Goal: Information Seeking & Learning: Learn about a topic

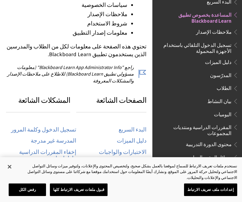
scroll to position [251, 0]
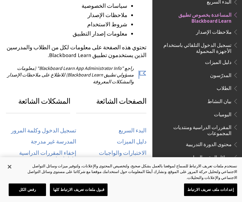
click at [231, 84] on span "الطلاب" at bounding box center [224, 87] width 15 height 8
click at [221, 83] on span "الطلاب" at bounding box center [224, 87] width 15 height 8
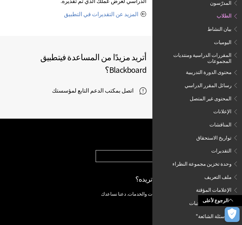
scroll to position [817, 0]
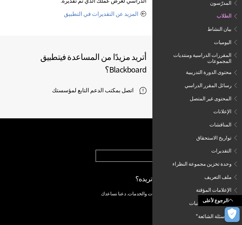
click at [131, 150] on select "Choose your product... Ally تطبيق Blackboard Blackboard Data Collaborate Commun…" at bounding box center [166, 155] width 140 height 11
select select "/ar-sa/Blackboard_App"
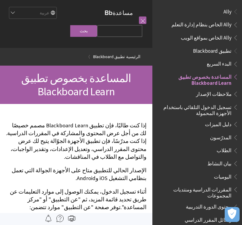
click at [142, 21] on link at bounding box center [142, 19] width 7 height 7
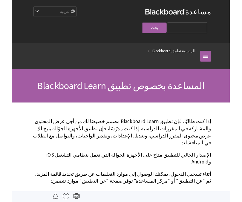
scroll to position [62, 0]
